Goal: Navigation & Orientation: Go to known website

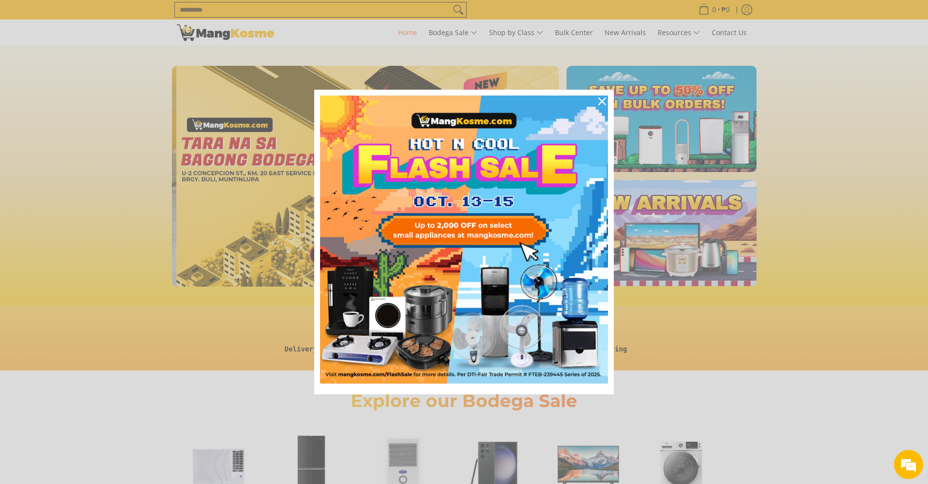
scroll to position [0, 1549]
